Goal: Information Seeking & Learning: Learn about a topic

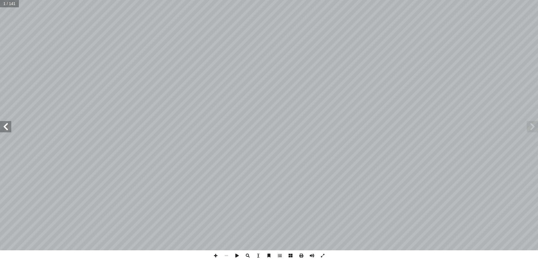
click at [6, 127] on span at bounding box center [5, 126] width 11 height 11
click at [12, 6] on input "text" at bounding box center [11, 3] width 22 height 7
type input "**"
click at [15, 5] on input "text" at bounding box center [13, 3] width 27 height 7
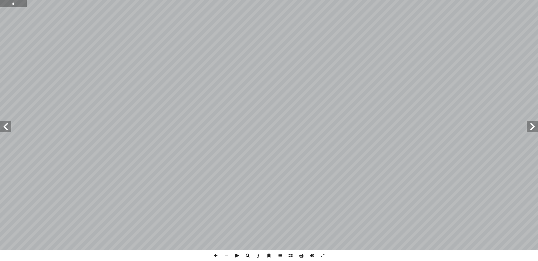
type input "*"
click at [13, 3] on input "text" at bounding box center [11, 3] width 22 height 7
type input "**"
click at [8, 126] on span at bounding box center [5, 126] width 11 height 11
click at [534, 127] on span at bounding box center [531, 126] width 11 height 11
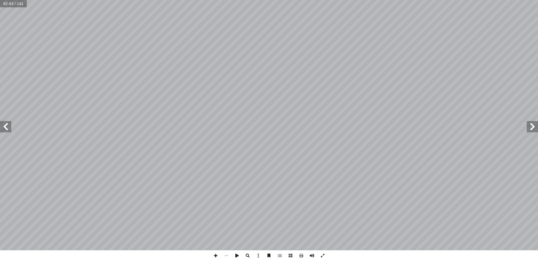
click at [7, 128] on span at bounding box center [5, 126] width 11 height 11
click at [8, 126] on span at bounding box center [5, 126] width 11 height 11
click at [8, 128] on span at bounding box center [5, 126] width 11 height 11
click at [6, 125] on span at bounding box center [5, 126] width 11 height 11
click at [532, 125] on span at bounding box center [531, 126] width 11 height 11
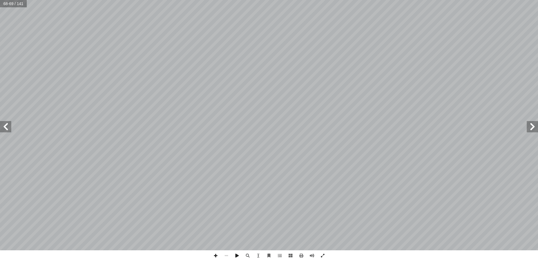
click at [533, 125] on span at bounding box center [531, 126] width 11 height 11
click at [531, 124] on span at bounding box center [531, 126] width 11 height 11
click at [535, 124] on span at bounding box center [531, 126] width 11 height 11
click at [6, 124] on span at bounding box center [5, 126] width 11 height 11
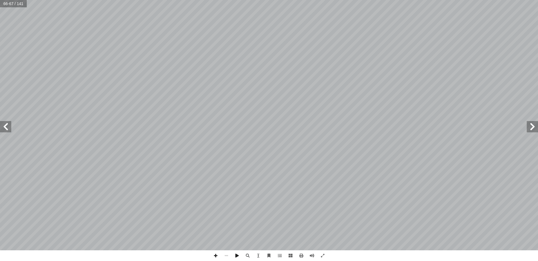
click at [7, 125] on span at bounding box center [5, 126] width 11 height 11
click at [6, 125] on span at bounding box center [5, 126] width 11 height 11
